Goal: Task Accomplishment & Management: Complete application form

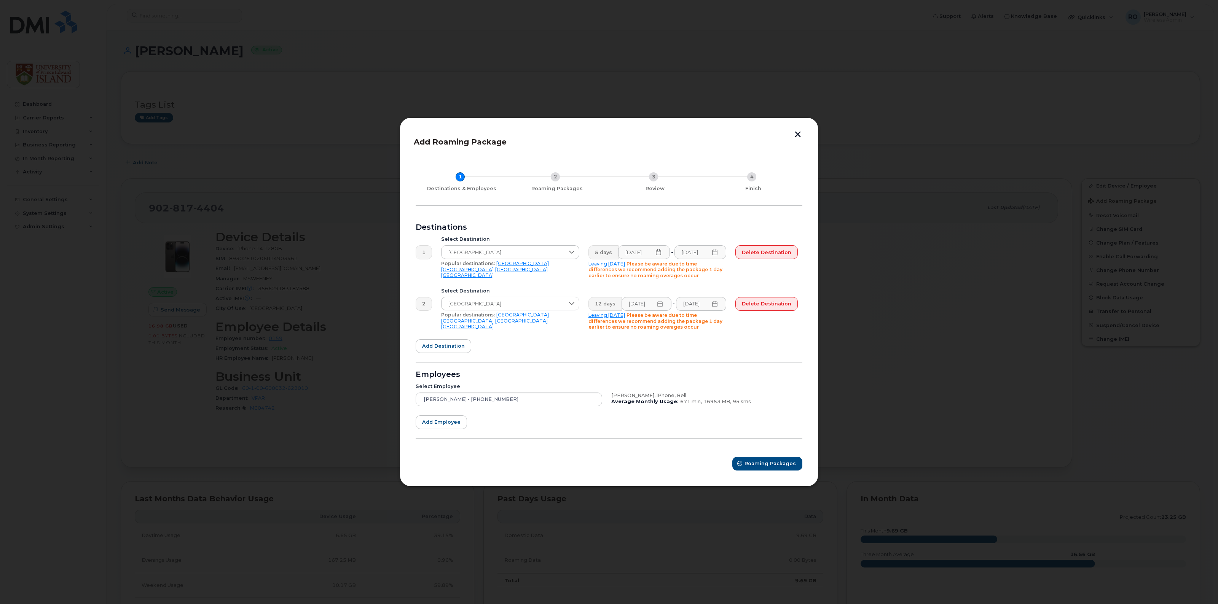
click at [661, 254] on icon at bounding box center [658, 252] width 6 height 6
click at [630, 356] on span "12" at bounding box center [630, 356] width 15 height 15
type input "10/12/2025"
click at [718, 253] on icon at bounding box center [715, 252] width 6 height 6
click at [718, 229] on div "Destinations" at bounding box center [609, 228] width 387 height 6
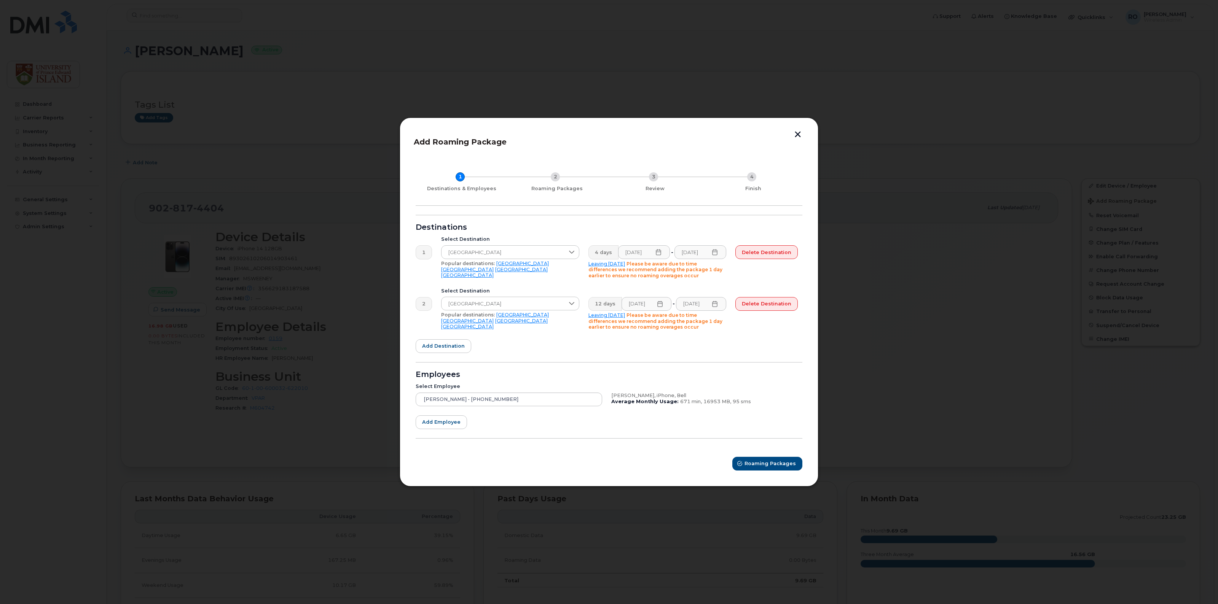
click at [661, 304] on icon at bounding box center [660, 304] width 5 height 6
click at [634, 407] on span "12" at bounding box center [633, 408] width 15 height 15
type input "10/12/2025"
click at [718, 305] on icon at bounding box center [715, 304] width 6 height 6
click at [733, 408] on span "14" at bounding box center [732, 408] width 15 height 15
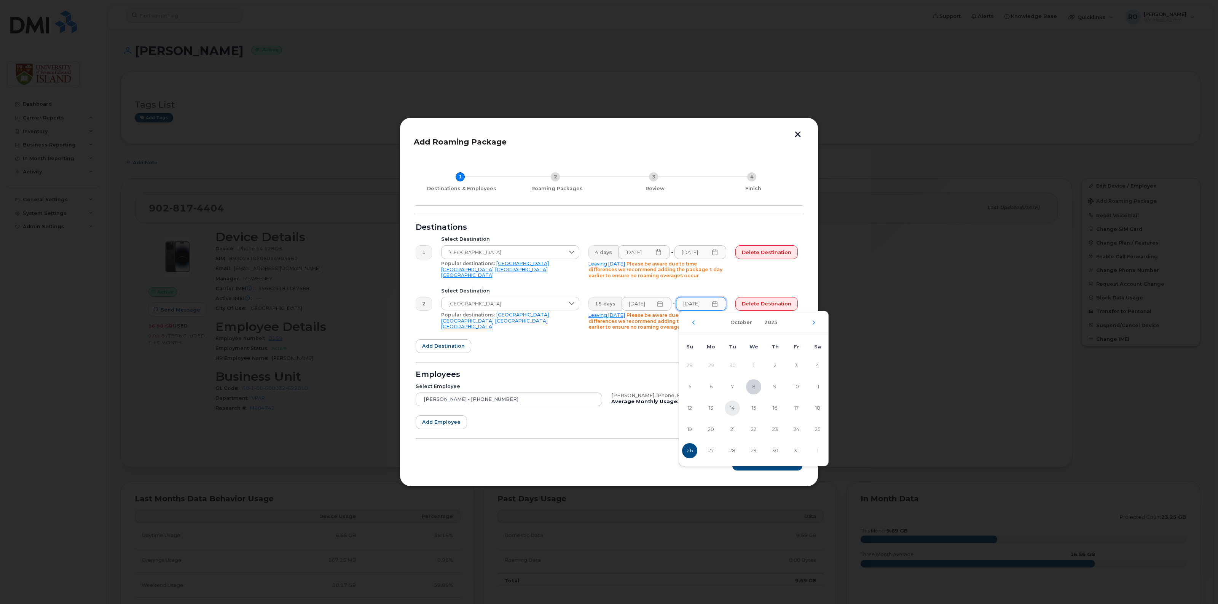
type input "10/14/2025"
click at [660, 252] on icon at bounding box center [658, 252] width 6 height 6
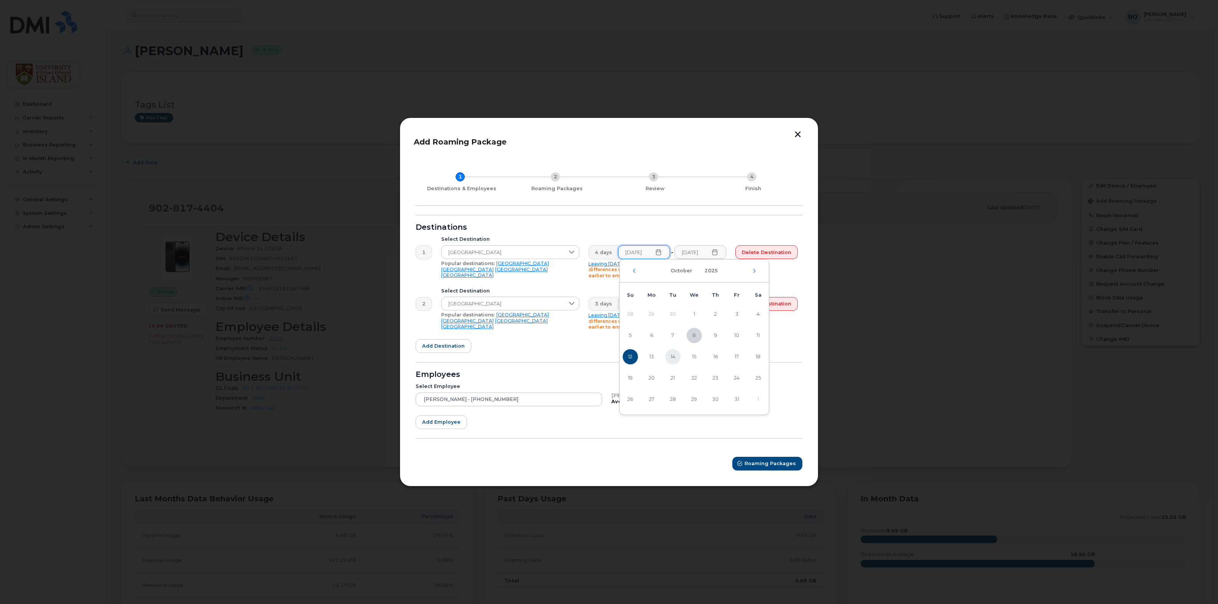
click at [674, 356] on span "14" at bounding box center [672, 356] width 15 height 15
type input "10/14/2025"
click at [717, 252] on icon at bounding box center [714, 252] width 5 height 6
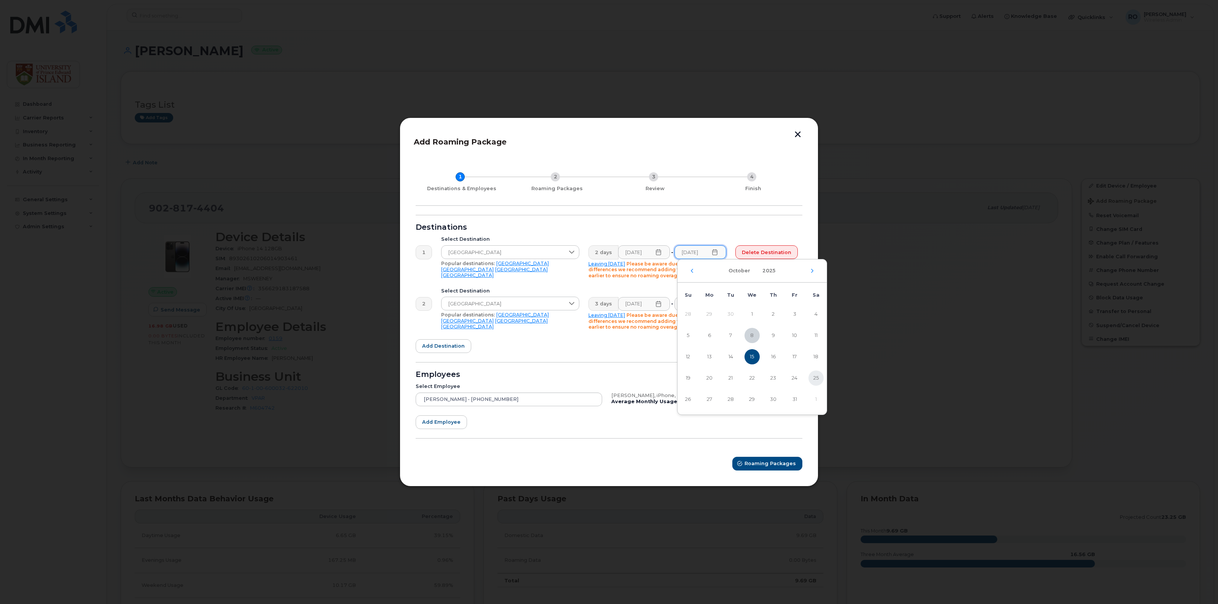
click at [817, 376] on span "25" at bounding box center [815, 378] width 15 height 15
type input "10/25/2025"
click at [789, 279] on div "Delete destination" at bounding box center [767, 262] width 72 height 42
click at [440, 347] on span "Add destination" at bounding box center [443, 346] width 43 height 7
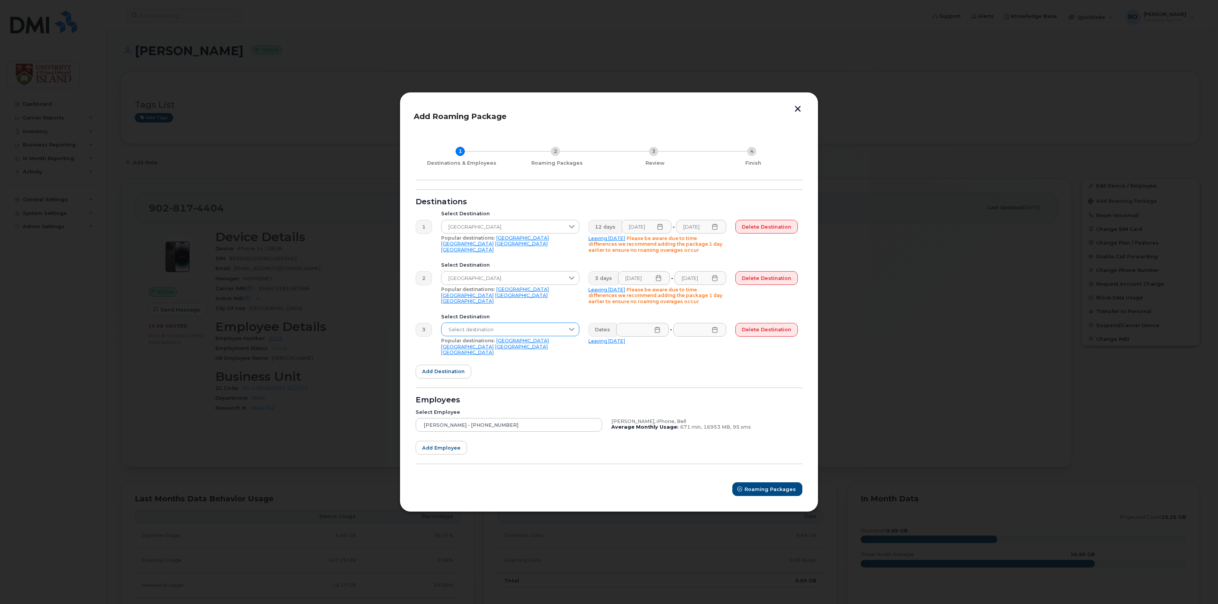
click at [575, 330] on icon at bounding box center [572, 330] width 6 height 6
click at [497, 398] on span "United Arab Emirates" at bounding box center [474, 399] width 54 height 7
click at [660, 329] on icon at bounding box center [657, 330] width 6 height 6
click at [754, 454] on span "25" at bounding box center [755, 455] width 15 height 15
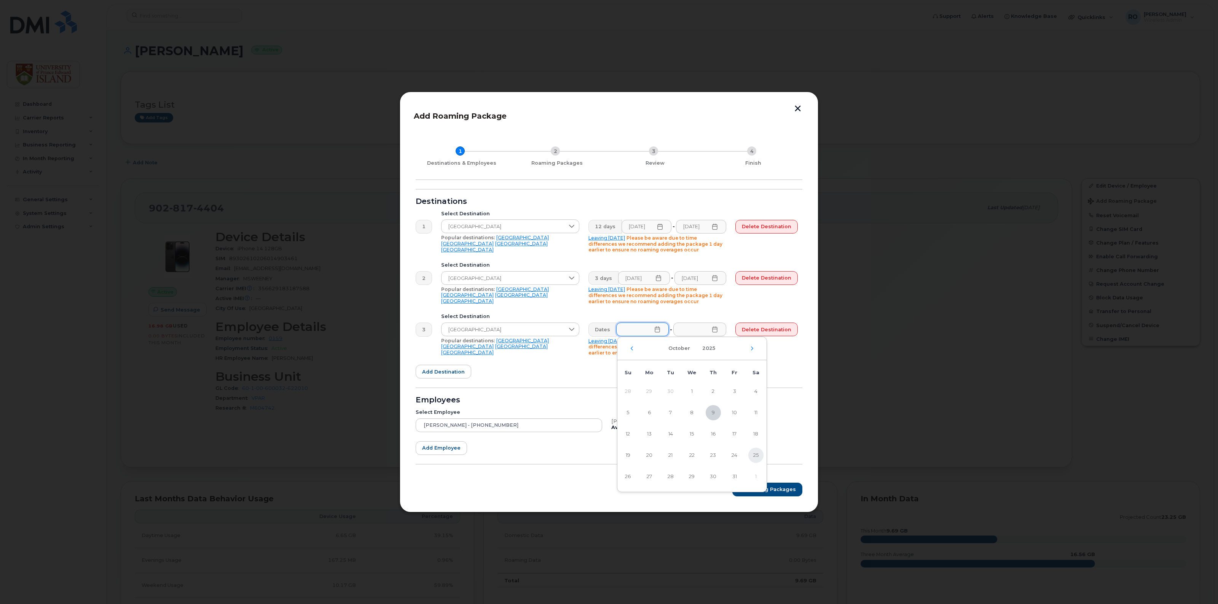
type input "10/25/2025"
click at [718, 327] on icon at bounding box center [715, 330] width 6 height 6
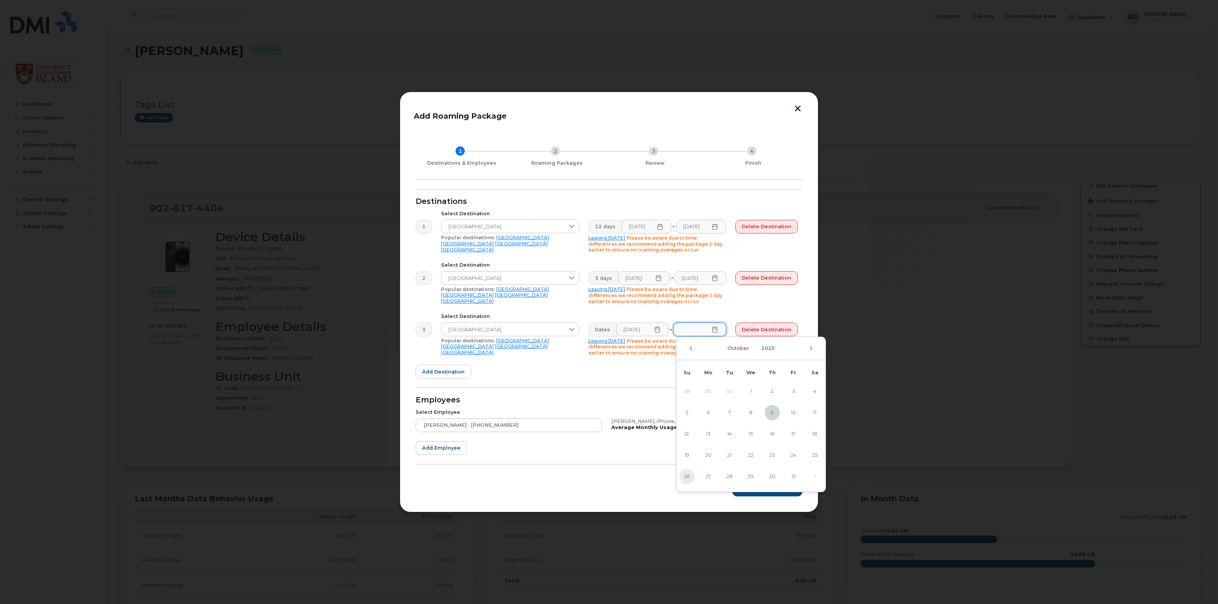
click at [684, 478] on span "26" at bounding box center [686, 476] width 15 height 15
type input "10/26/2025"
click at [750, 377] on form "Destinations 1 Select Destination Pakistan Popular destinations: USA Mexico Uni…" at bounding box center [609, 342] width 387 height 307
click at [660, 331] on icon at bounding box center [658, 330] width 6 height 6
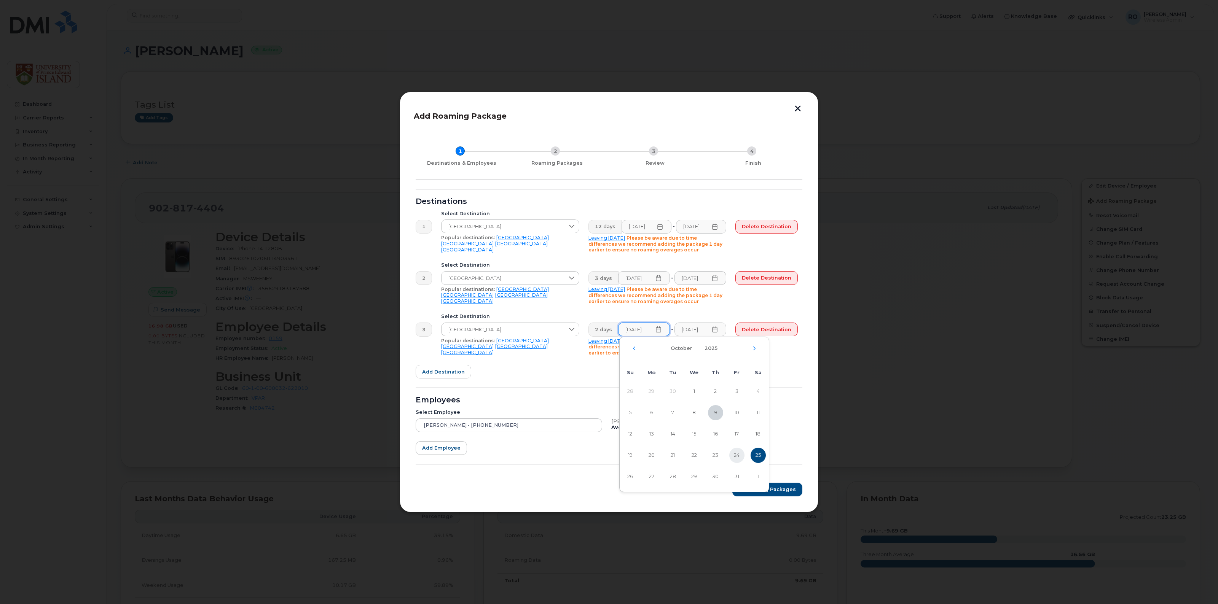
click at [736, 456] on span "24" at bounding box center [736, 455] width 15 height 15
type input "10/24/2025"
click at [662, 226] on icon at bounding box center [660, 227] width 5 height 6
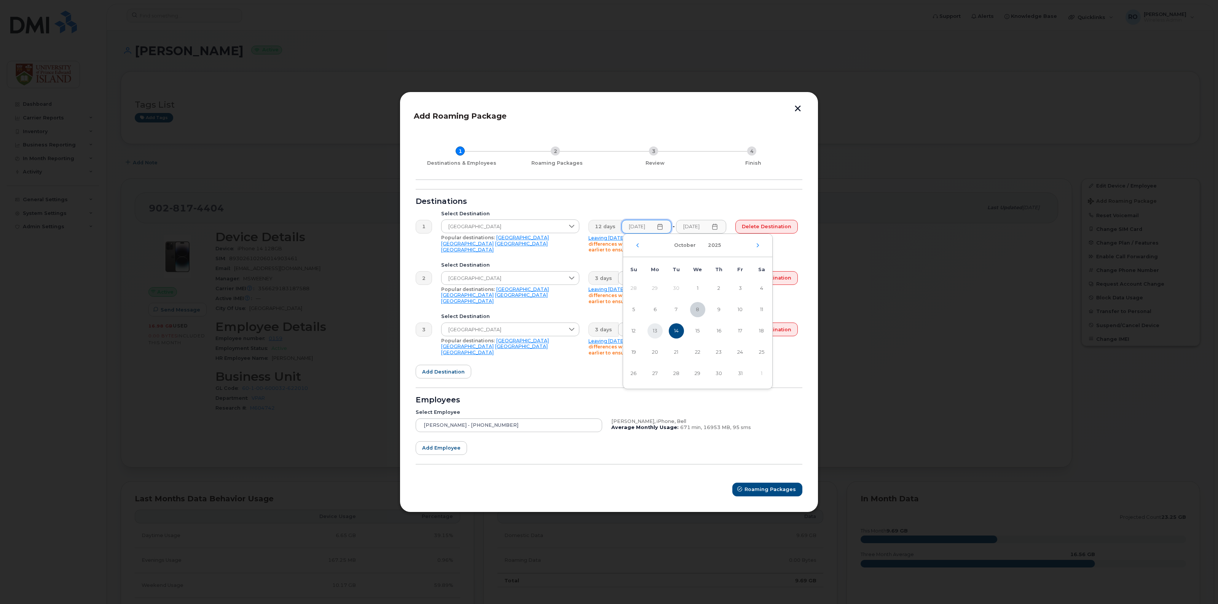
click at [653, 329] on span "13" at bounding box center [654, 330] width 15 height 15
type input "10/13/2025"
click at [710, 207] on div "1 Select Destination Pakistan Popular destinations: USA Mexico United Kingdom C…" at bounding box center [606, 231] width 391 height 51
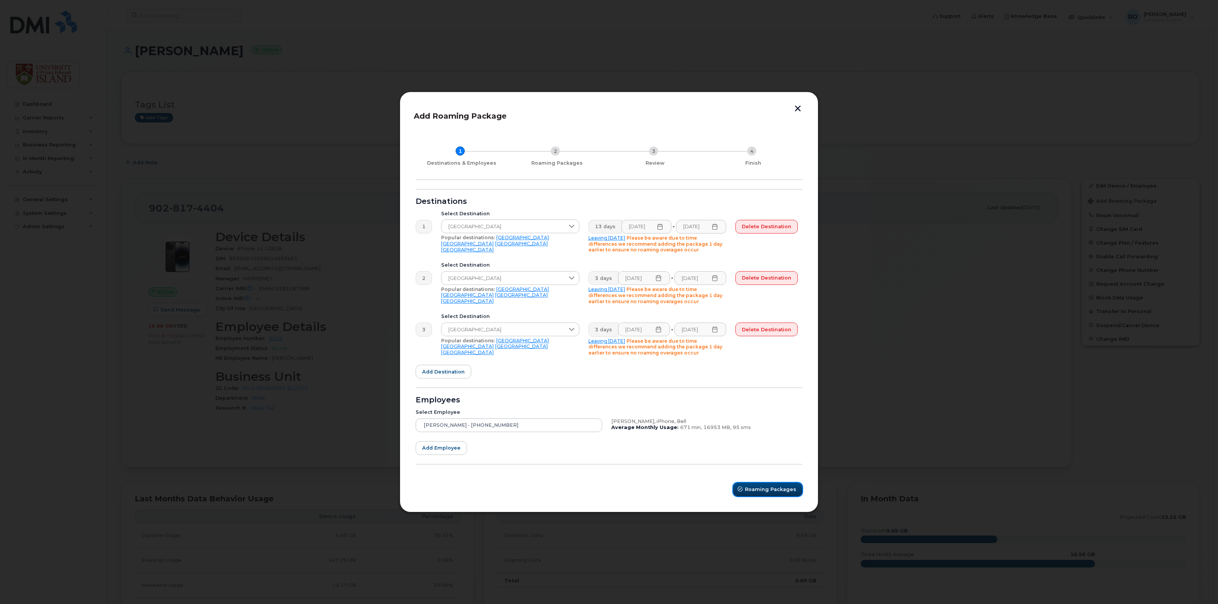
click at [767, 488] on span "Roaming Packages" at bounding box center [770, 489] width 51 height 7
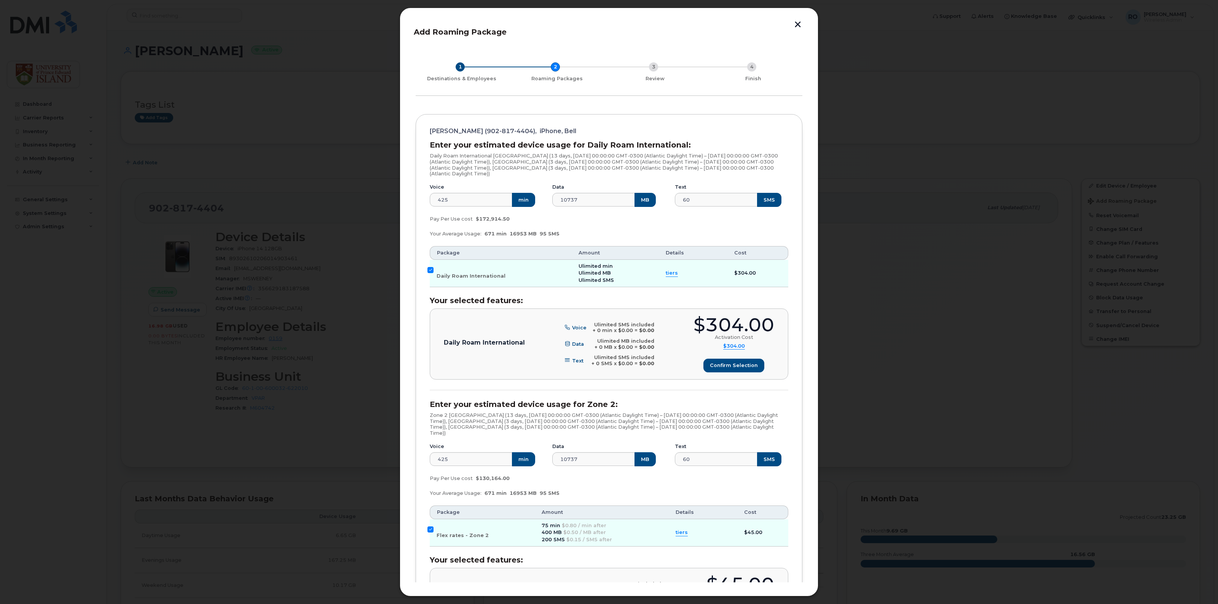
scroll to position [113, 0]
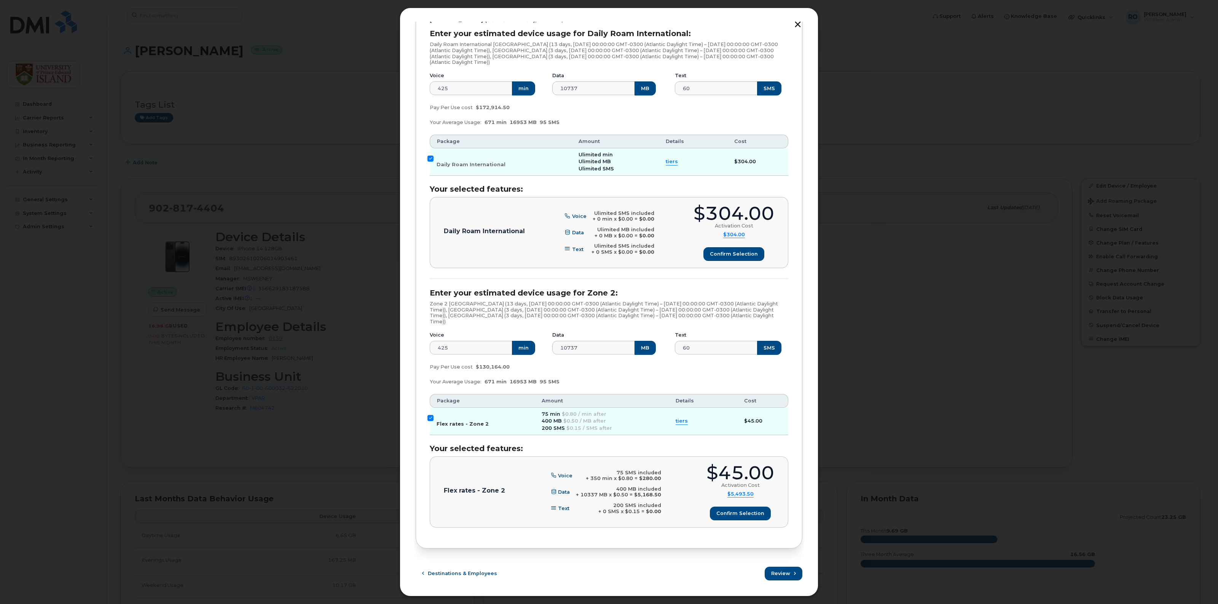
click at [429, 417] on input "Flex rates - Zone 2" at bounding box center [430, 418] width 6 height 6
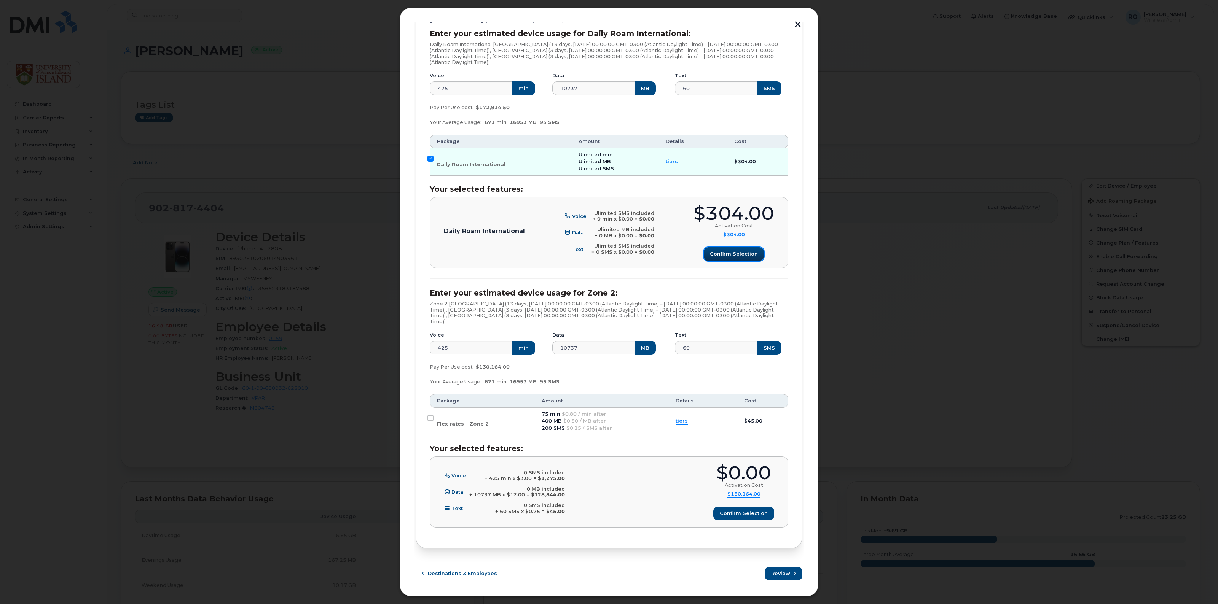
click at [730, 252] on span "Confirm selection" at bounding box center [734, 253] width 48 height 7
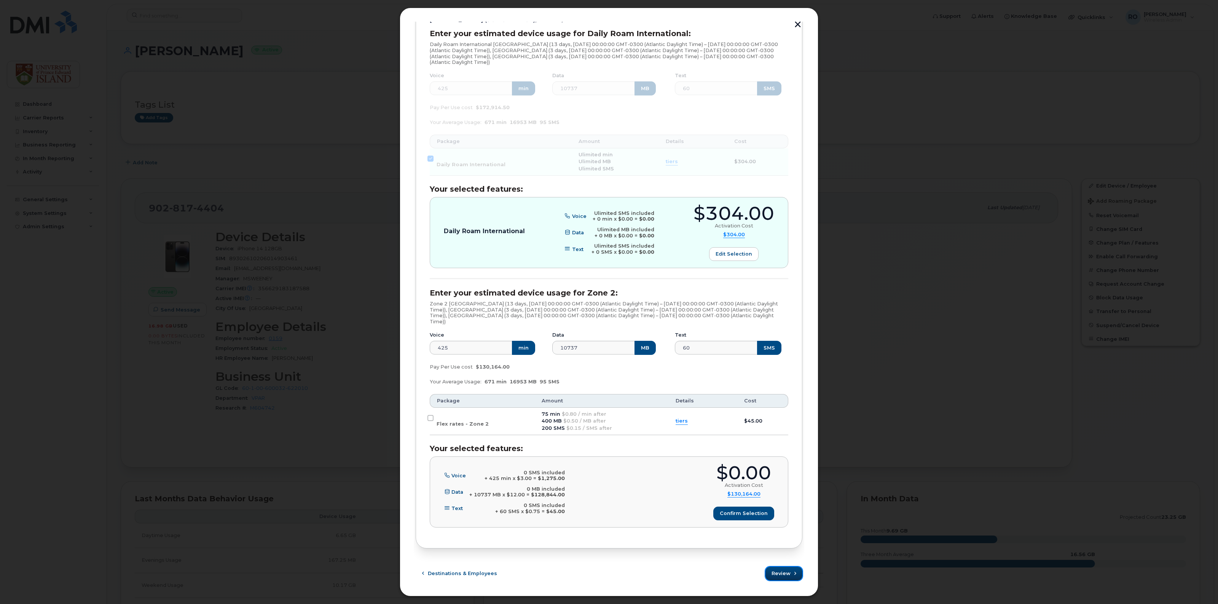
click at [782, 575] on span "Review" at bounding box center [780, 573] width 19 height 7
click at [747, 513] on span "Confirm selection" at bounding box center [744, 513] width 48 height 7
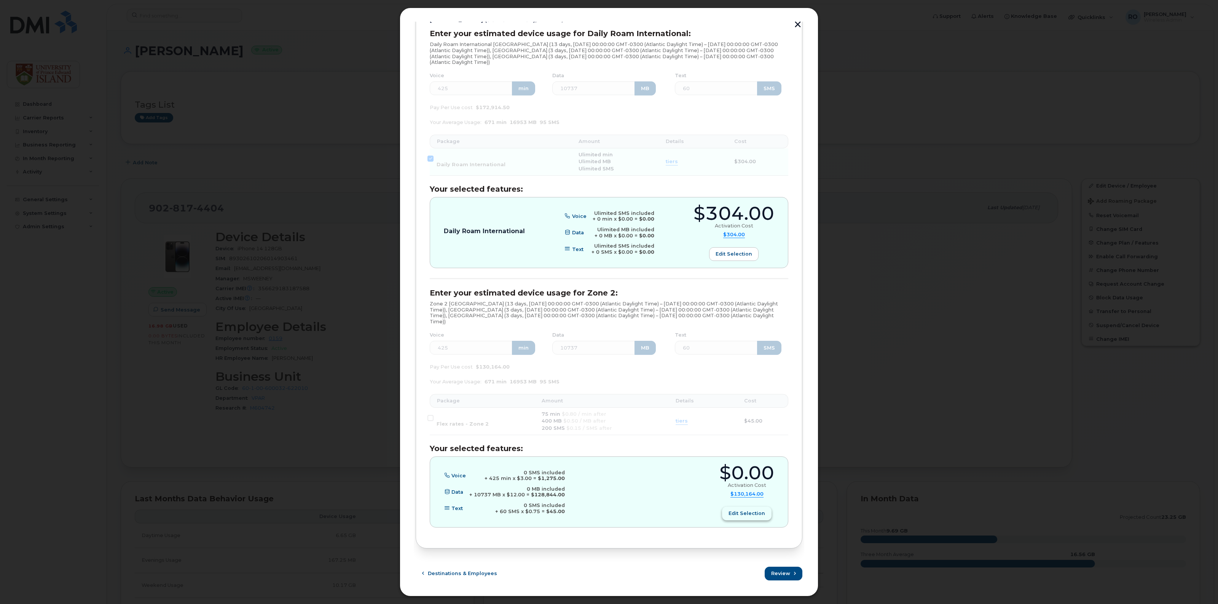
click at [742, 513] on span "Edit selection" at bounding box center [746, 513] width 37 height 7
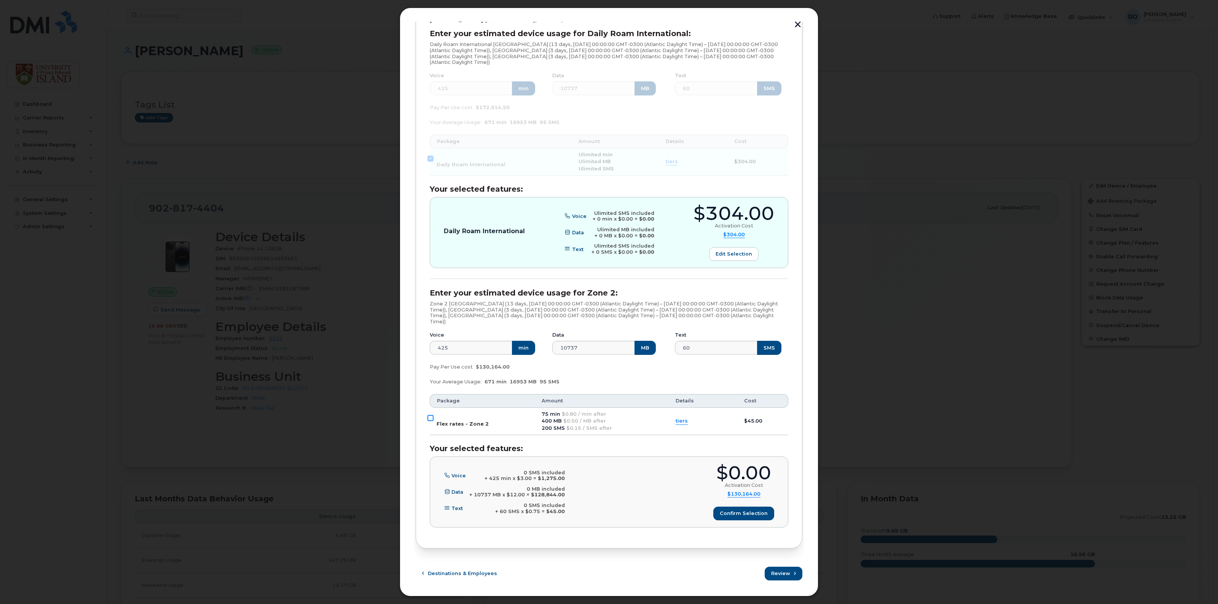
click at [431, 417] on input "Flex rates - Zone 2" at bounding box center [430, 418] width 6 height 6
checkbox input "true"
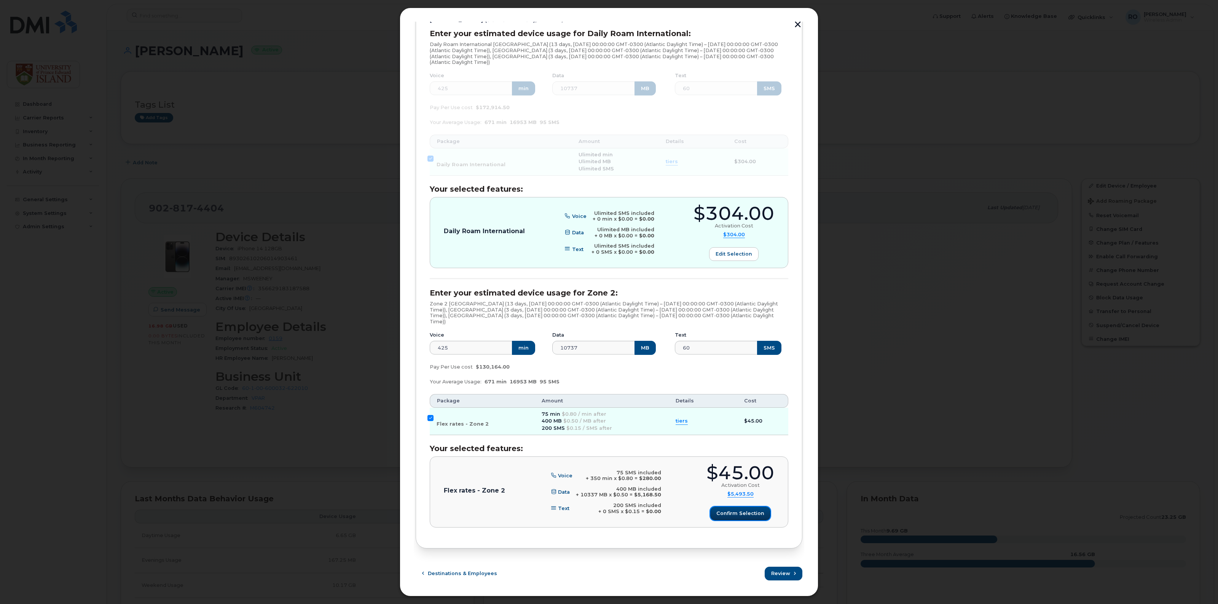
click at [738, 515] on span "Confirm selection" at bounding box center [740, 513] width 48 height 7
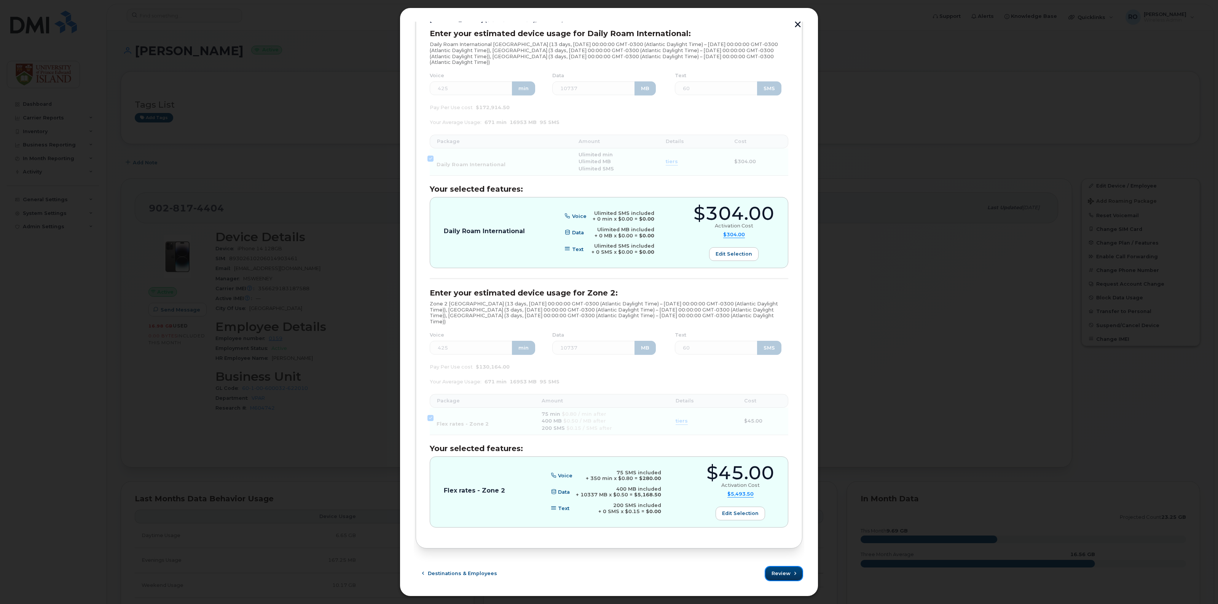
click at [779, 575] on span "Review" at bounding box center [780, 573] width 19 height 7
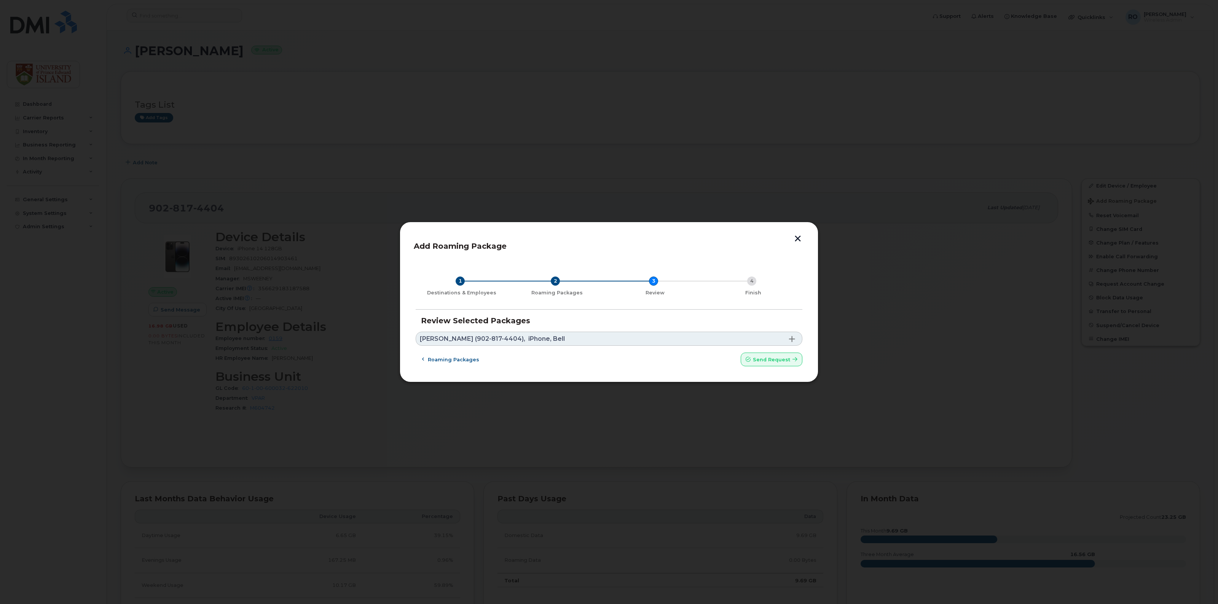
scroll to position [0, 0]
click at [435, 359] on span "Roaming packages" at bounding box center [453, 359] width 51 height 7
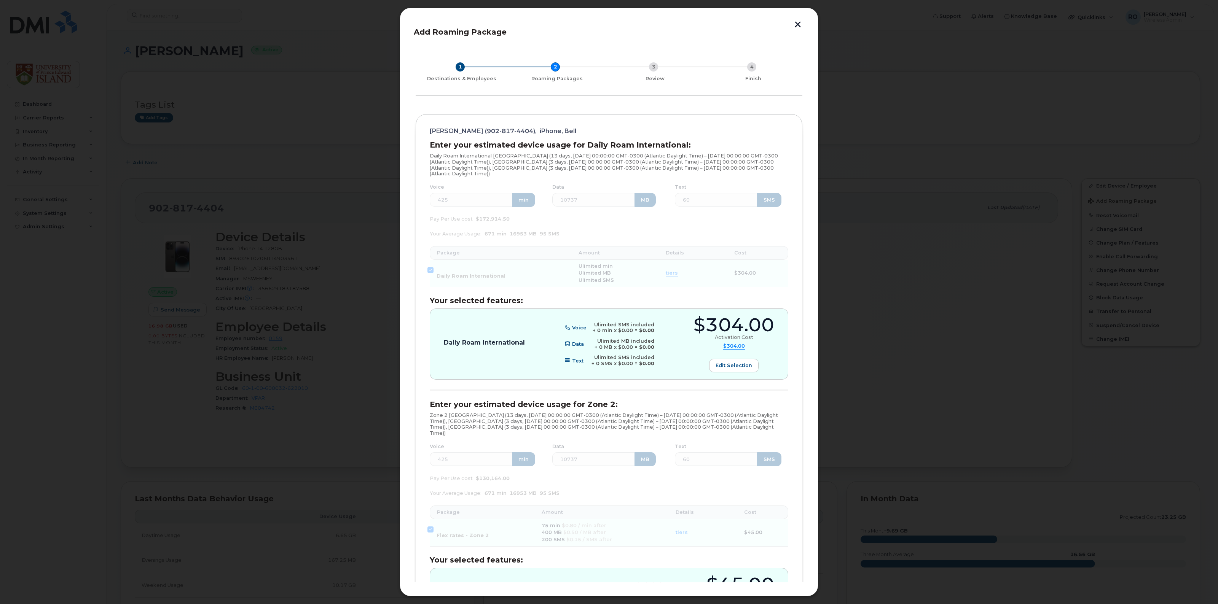
scroll to position [113, 0]
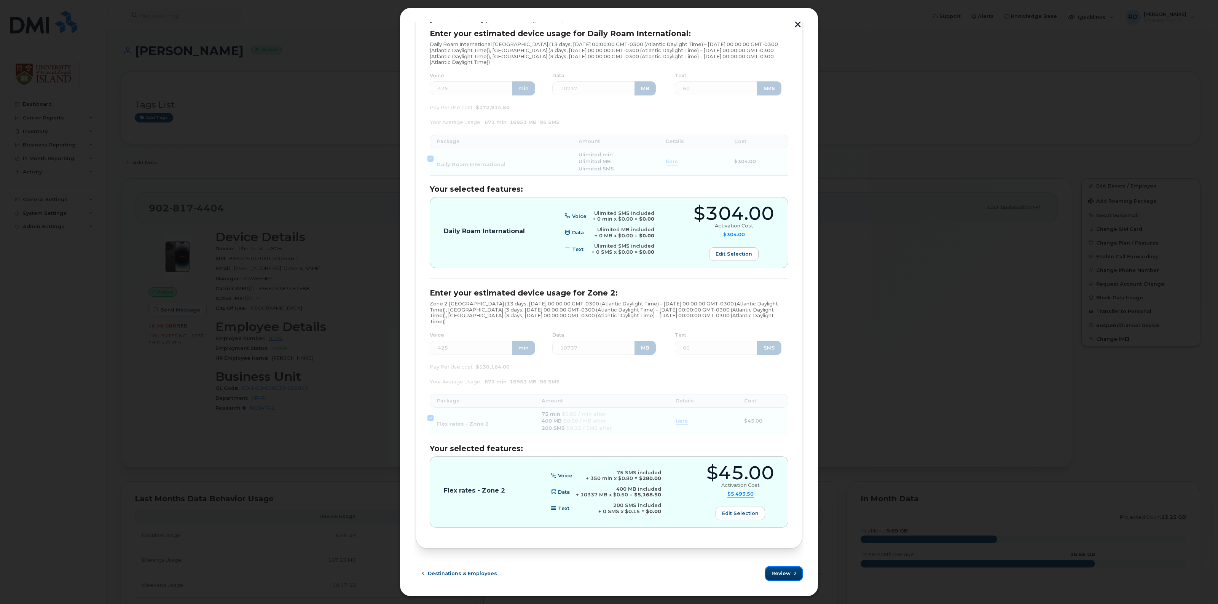
click at [783, 574] on span "Review" at bounding box center [780, 573] width 19 height 7
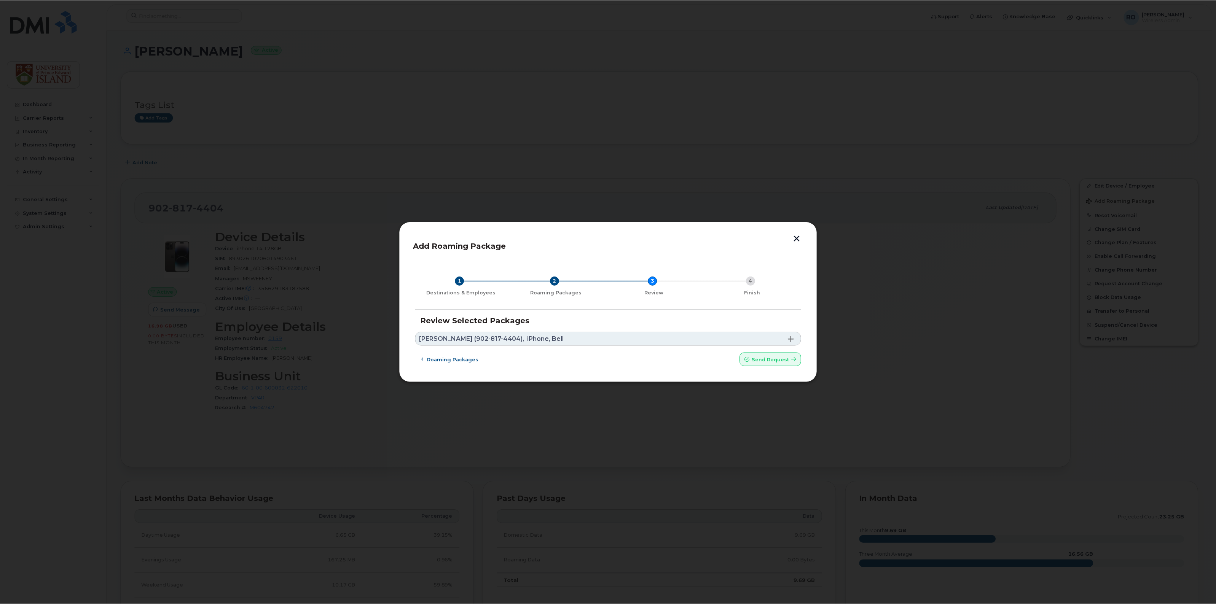
scroll to position [0, 0]
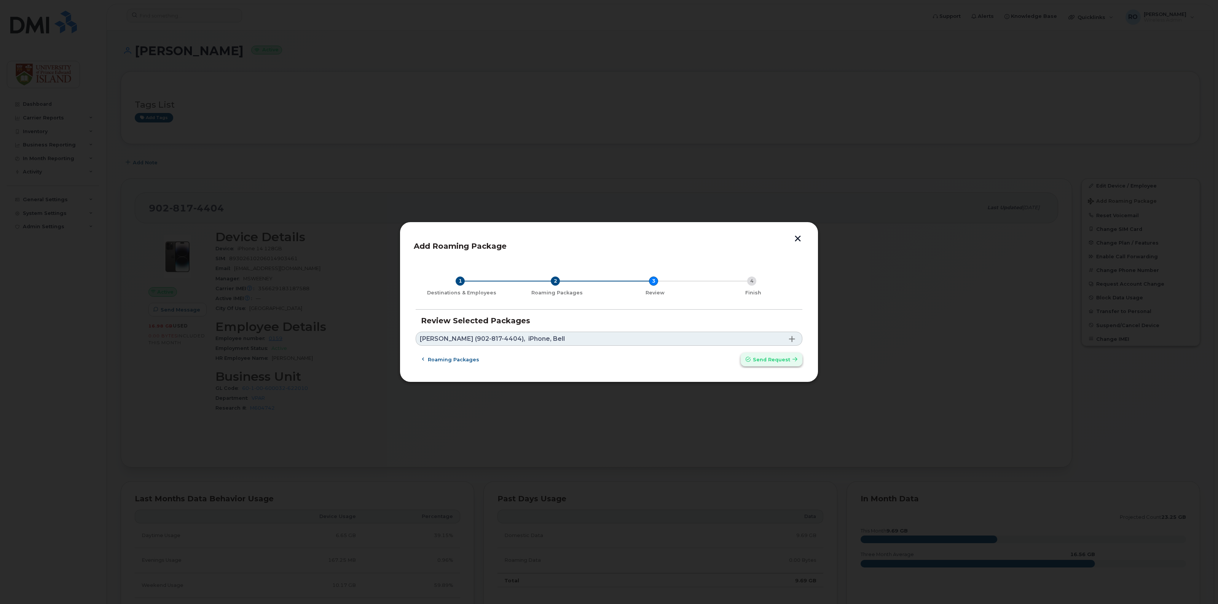
click at [775, 357] on span "Send request" at bounding box center [771, 359] width 37 height 7
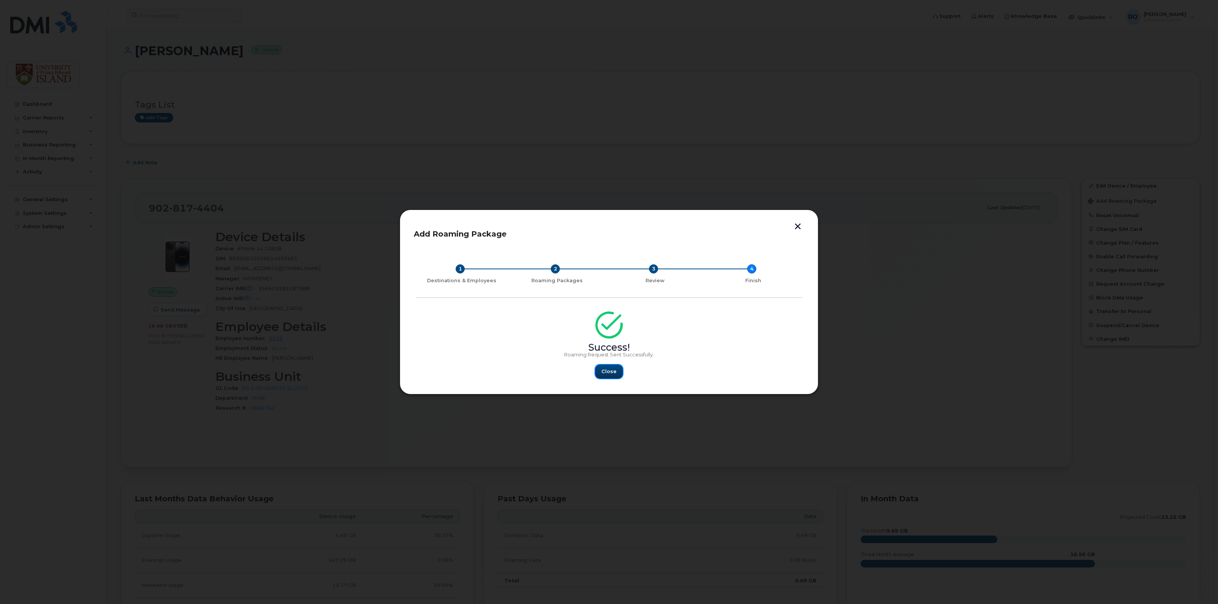
drag, startPoint x: 607, startPoint y: 372, endPoint x: 611, endPoint y: 374, distance: 4.1
click at [609, 373] on span "Close" at bounding box center [608, 371] width 15 height 7
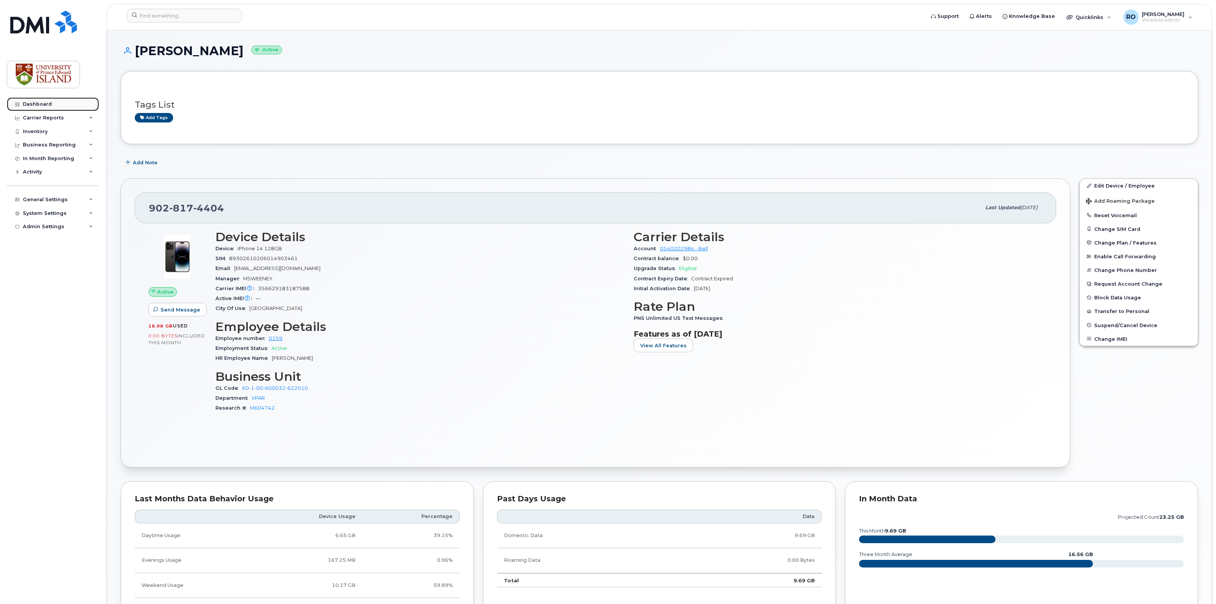
click at [31, 105] on div "Dashboard" at bounding box center [37, 104] width 29 height 6
